Goal: Information Seeking & Learning: Learn about a topic

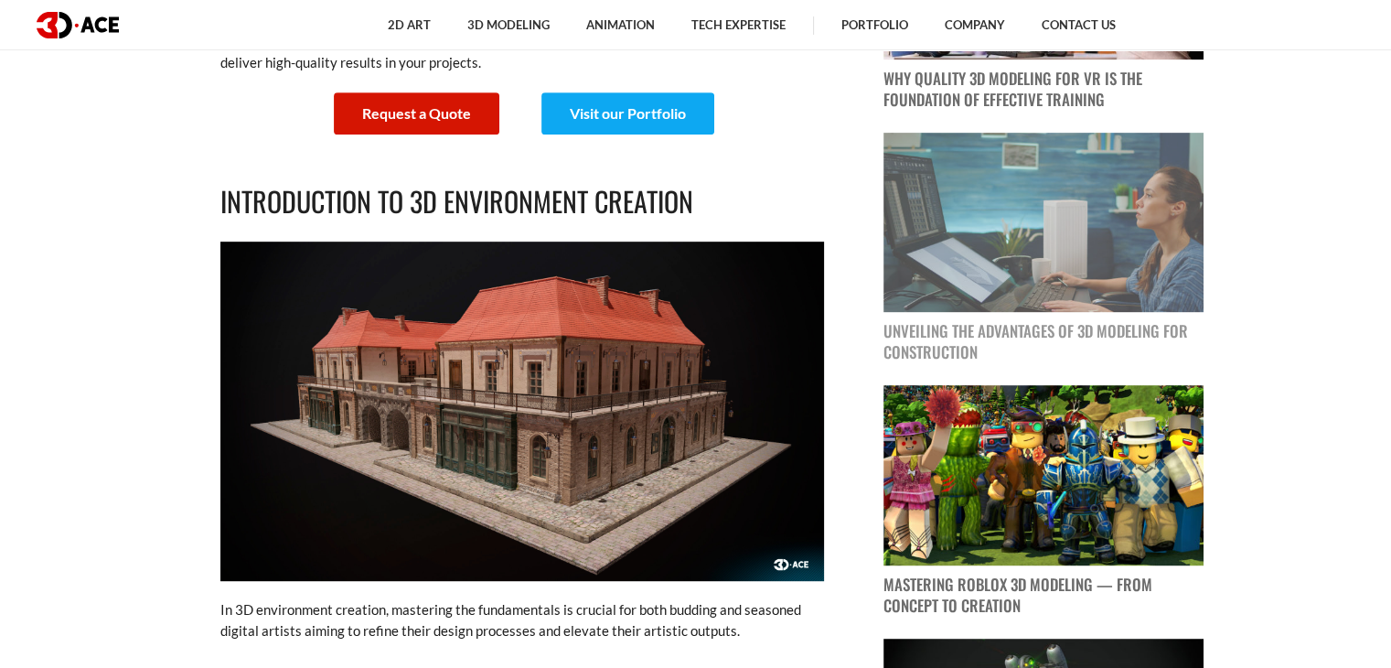
scroll to position [915, 0]
